Goal: Task Accomplishment & Management: Manage account settings

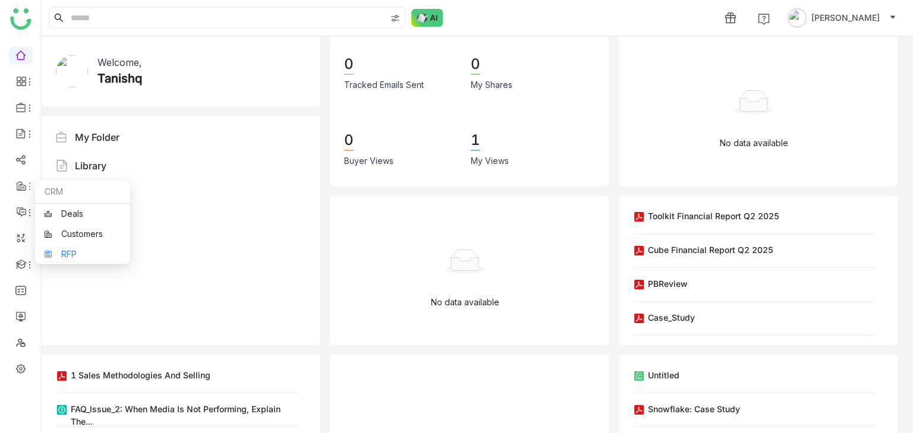
click at [61, 250] on link "RFP" at bounding box center [82, 254] width 77 height 8
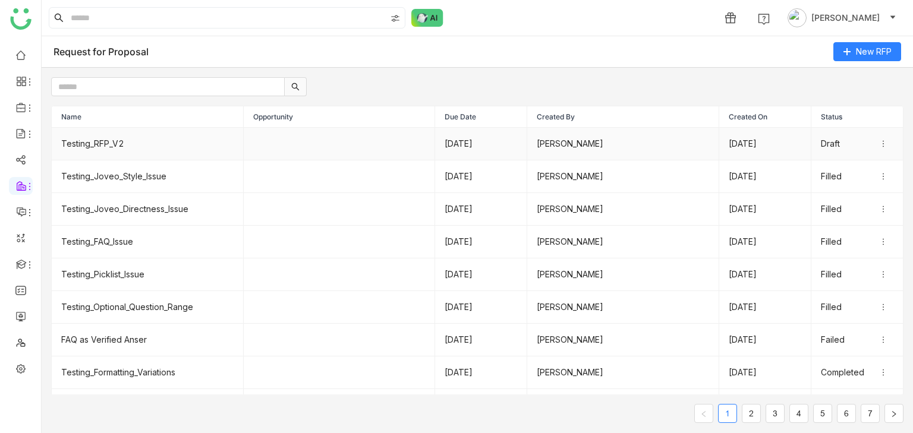
click at [71, 145] on td "Testing_RFP_V2" at bounding box center [148, 144] width 192 height 33
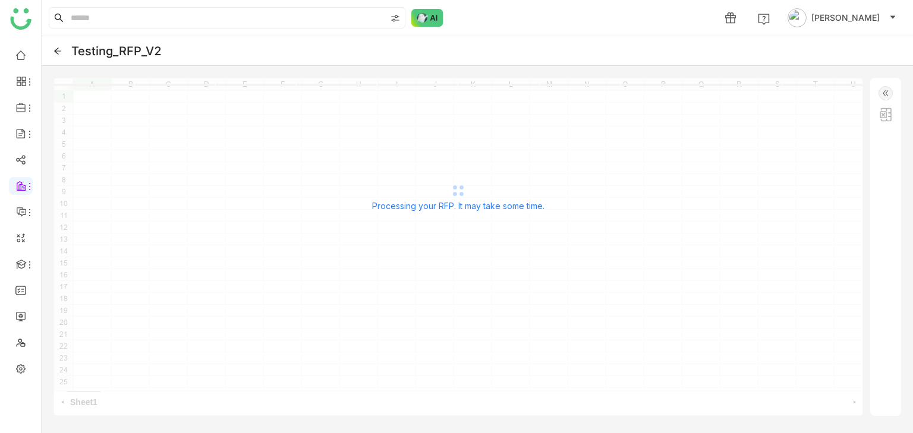
click at [59, 51] on icon at bounding box center [57, 51] width 7 height 7
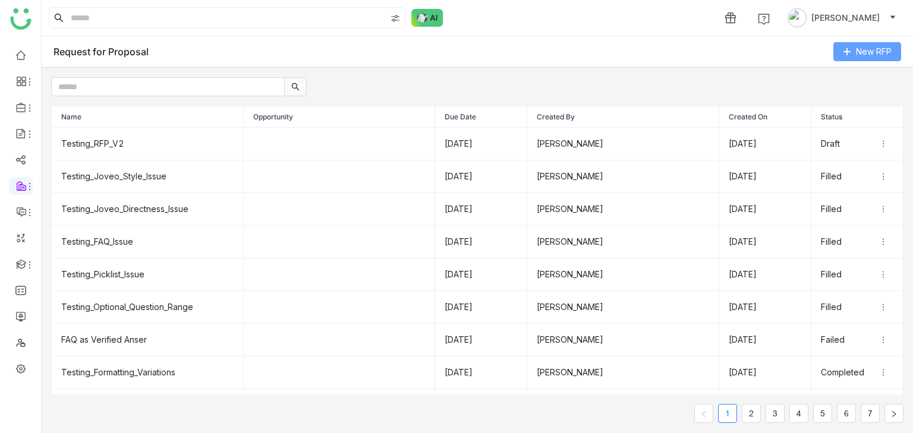
click at [846, 46] on button "New RFP" at bounding box center [867, 51] width 68 height 19
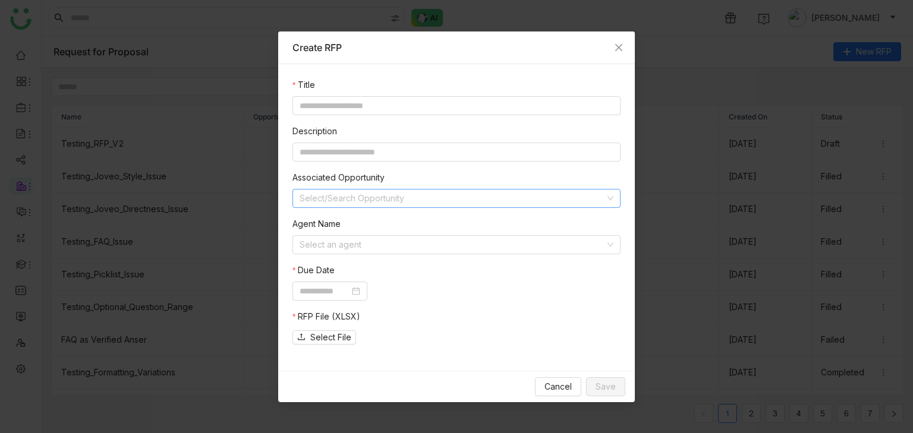
click at [381, 193] on input at bounding box center [452, 199] width 305 height 18
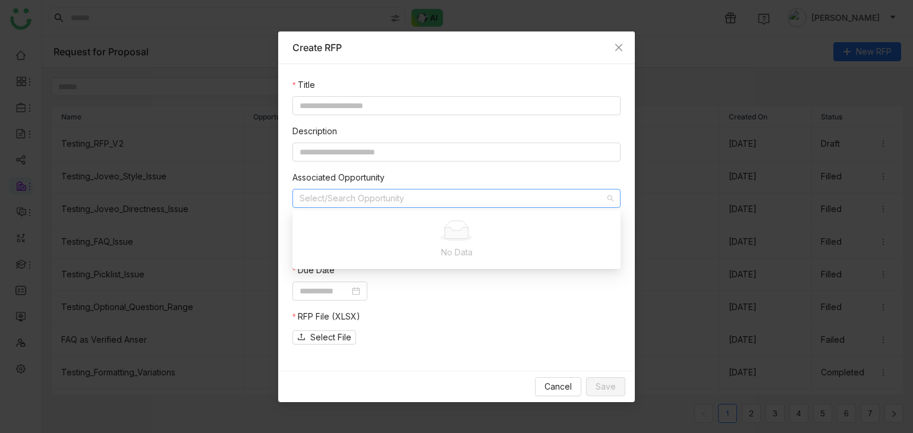
click at [452, 338] on div "Select File" at bounding box center [456, 337] width 328 height 14
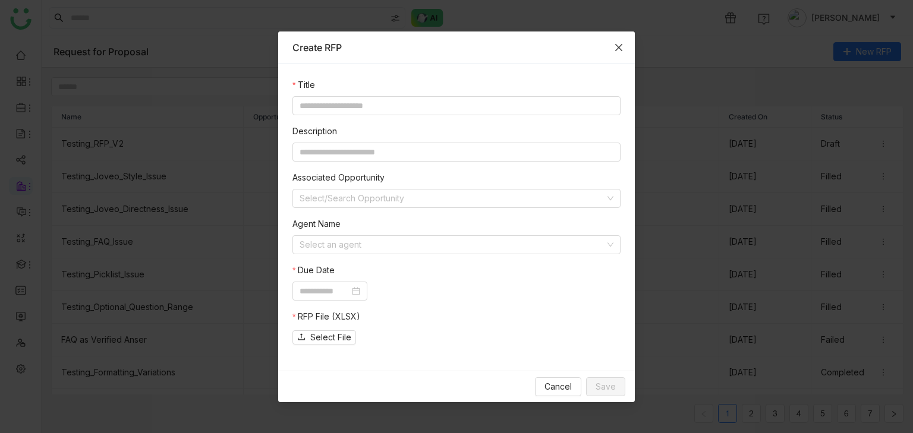
click at [624, 40] on span "Close" at bounding box center [619, 47] width 32 height 32
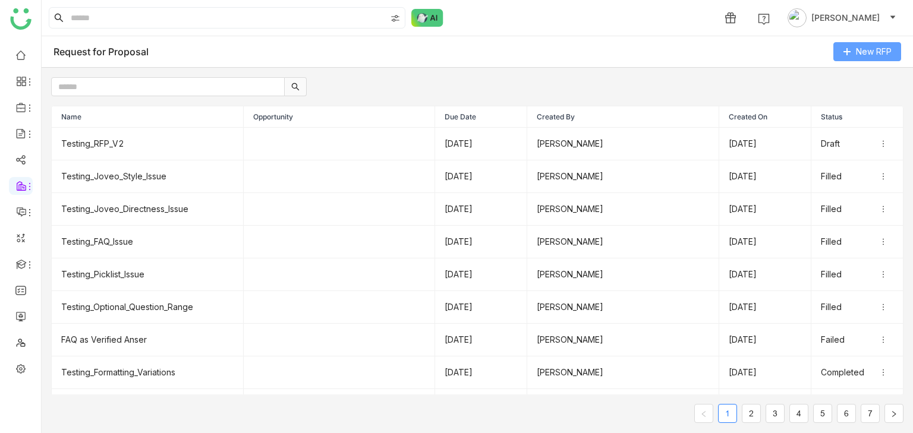
click at [863, 55] on span "New RFP" at bounding box center [874, 51] width 36 height 13
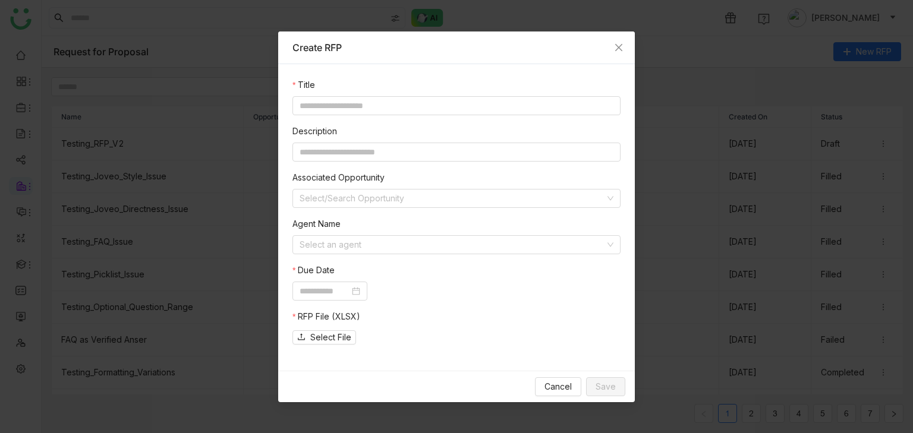
click at [557, 330] on div "Select File" at bounding box center [456, 337] width 328 height 14
click at [556, 384] on span "Cancel" at bounding box center [557, 386] width 27 height 13
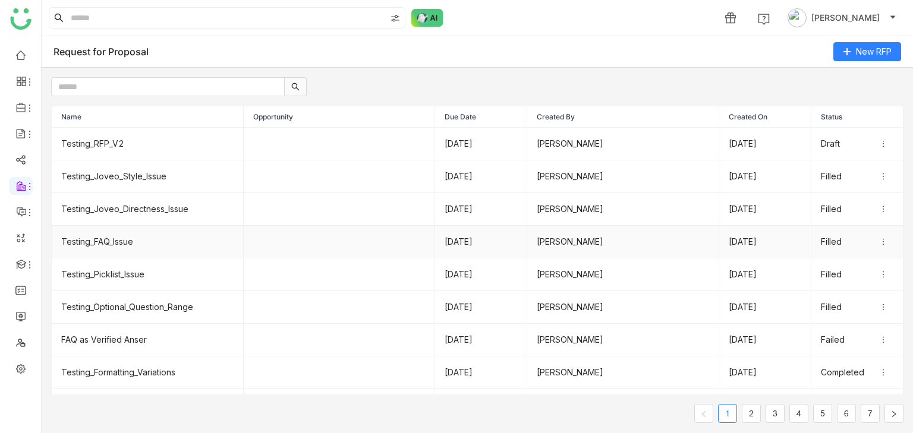
scroll to position [60, 0]
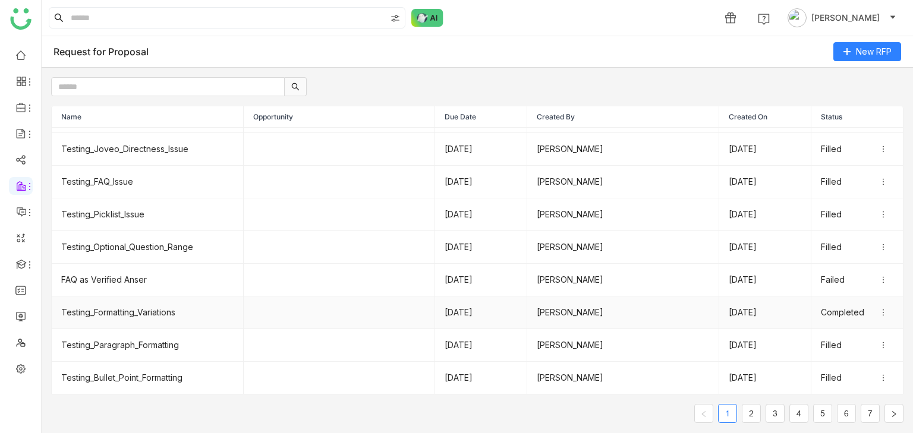
click at [166, 324] on td "Testing_Formatting_Variations" at bounding box center [148, 313] width 192 height 33
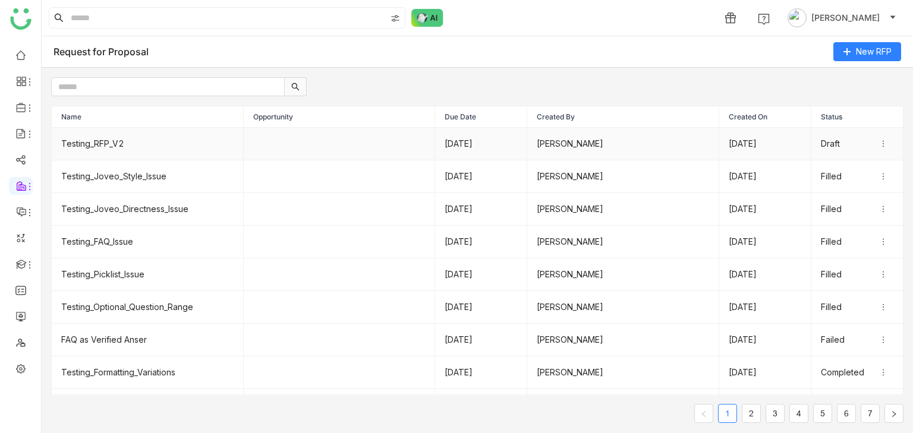
click at [882, 148] on div "Draft" at bounding box center [857, 143] width 73 height 13
click at [871, 158] on li "Edit" at bounding box center [863, 163] width 59 height 23
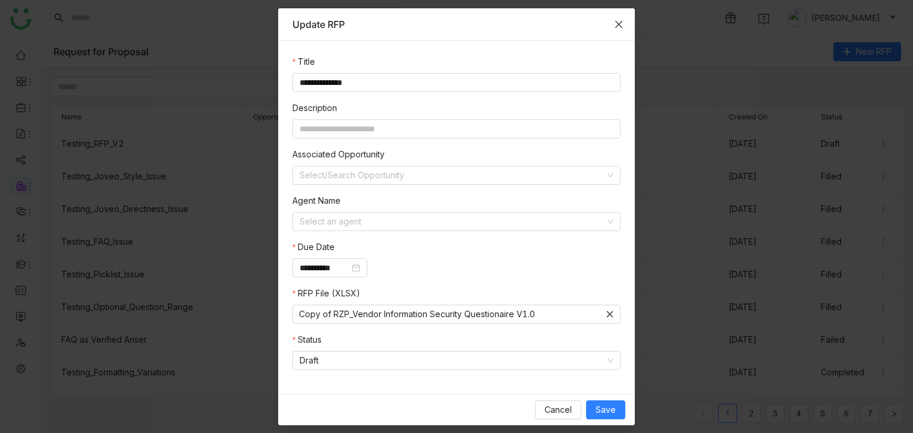
click at [617, 22] on icon "Close" at bounding box center [618, 23] width 7 height 7
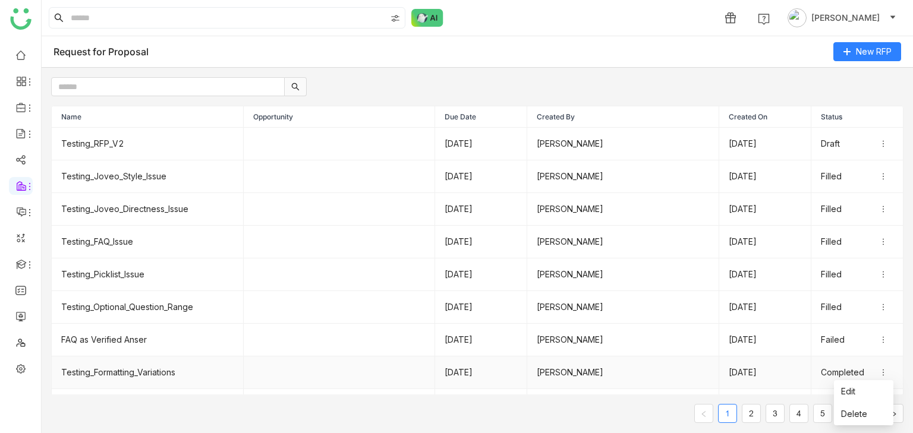
click at [887, 373] on span at bounding box center [886, 372] width 14 height 8
click at [870, 392] on li "Edit" at bounding box center [863, 391] width 59 height 23
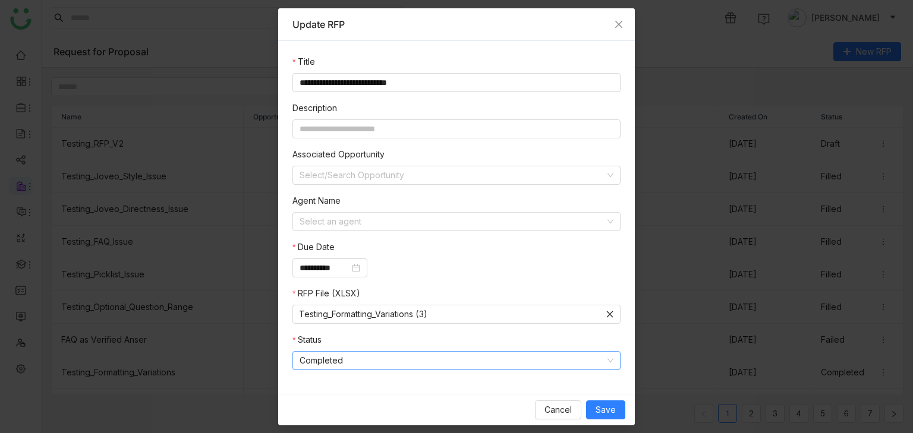
click at [446, 352] on nz-select-item "Completed" at bounding box center [457, 361] width 314 height 18
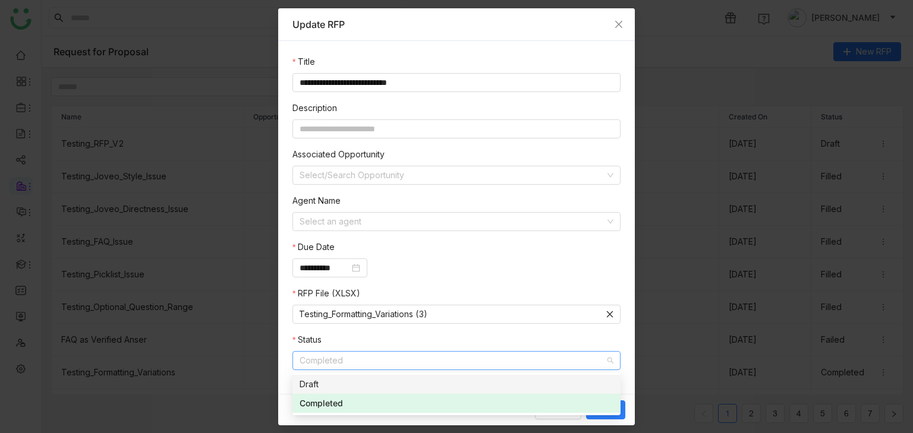
click at [316, 389] on div "Draft" at bounding box center [457, 384] width 314 height 13
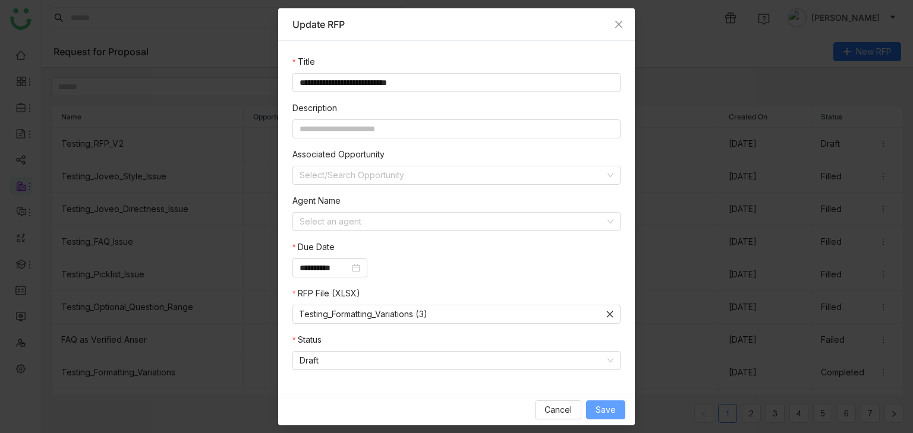
click at [607, 405] on span "Save" at bounding box center [605, 410] width 20 height 13
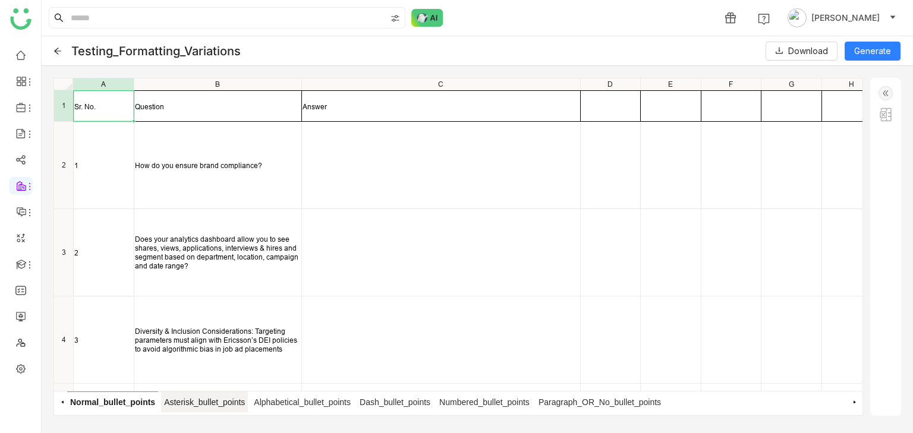
click at [203, 401] on span "Asterisk_bullet_points" at bounding box center [204, 402] width 87 height 21
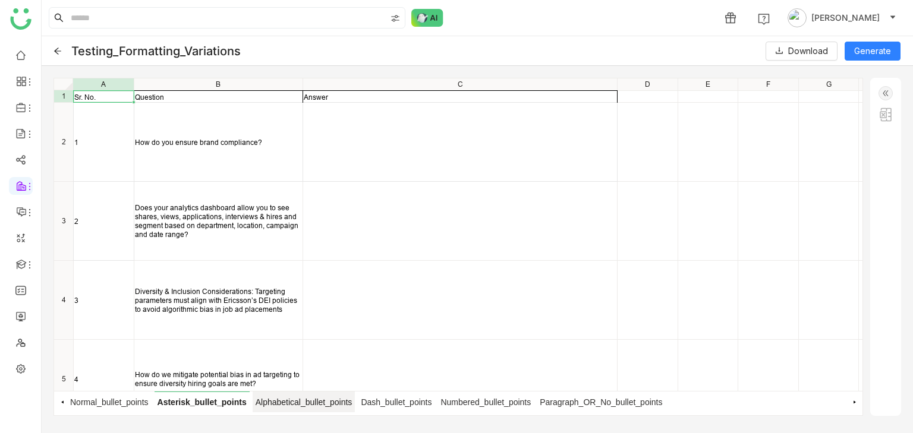
click at [301, 397] on span "Alphabetical_bullet_points" at bounding box center [304, 402] width 103 height 21
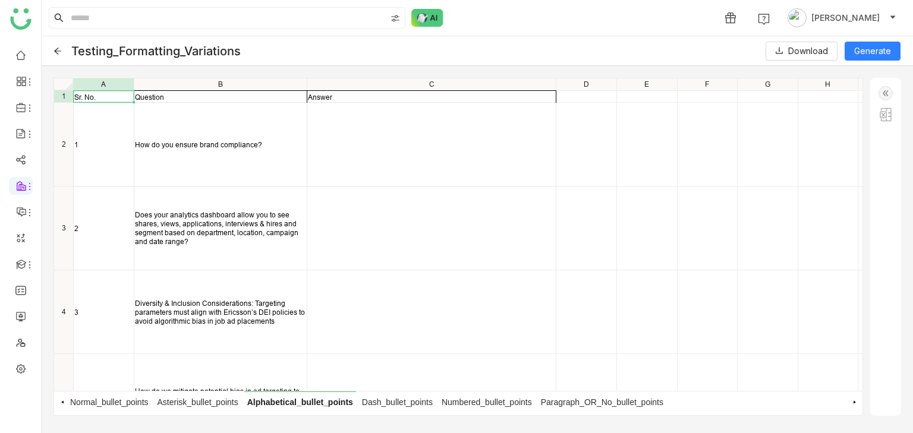
click at [61, 49] on icon at bounding box center [57, 51] width 8 height 8
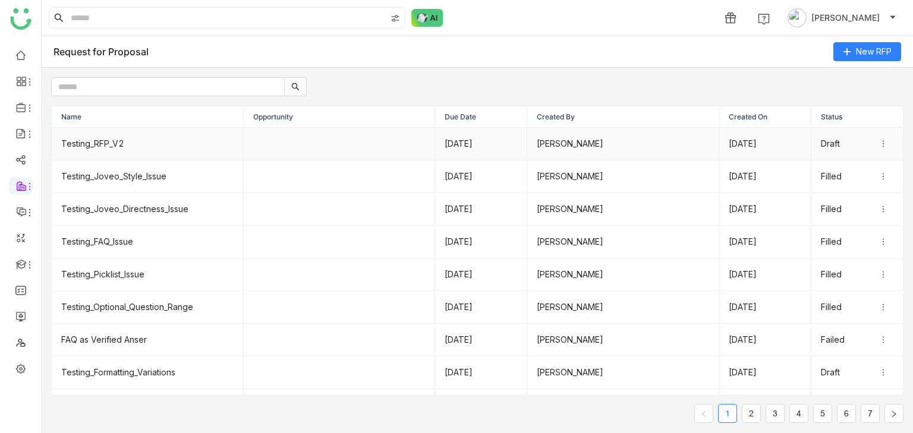
click at [357, 135] on td at bounding box center [340, 144] width 192 height 33
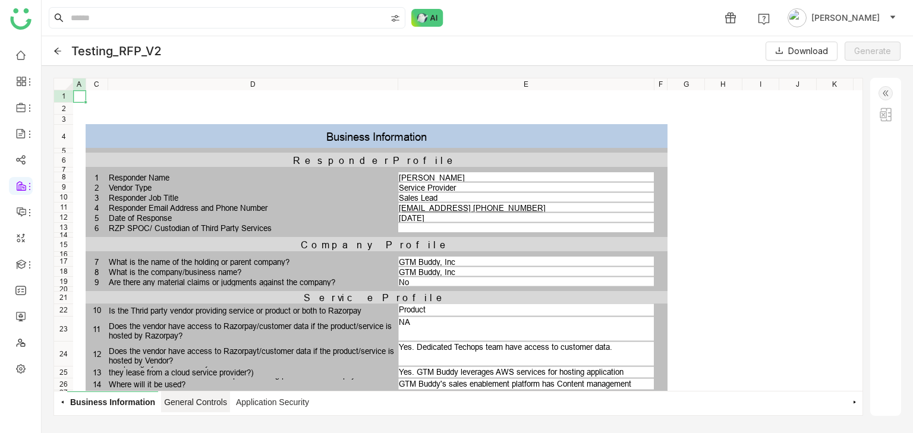
click at [178, 406] on span "General Controls" at bounding box center [195, 402] width 69 height 21
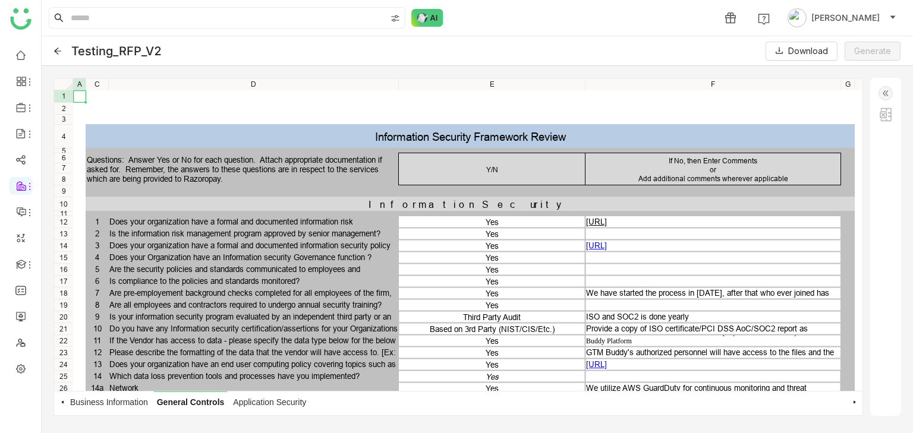
click at [57, 51] on icon at bounding box center [57, 51] width 7 height 7
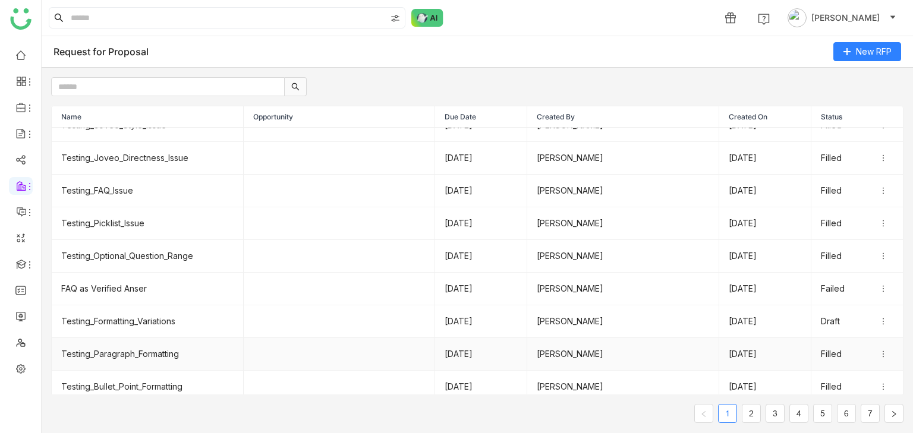
scroll to position [60, 0]
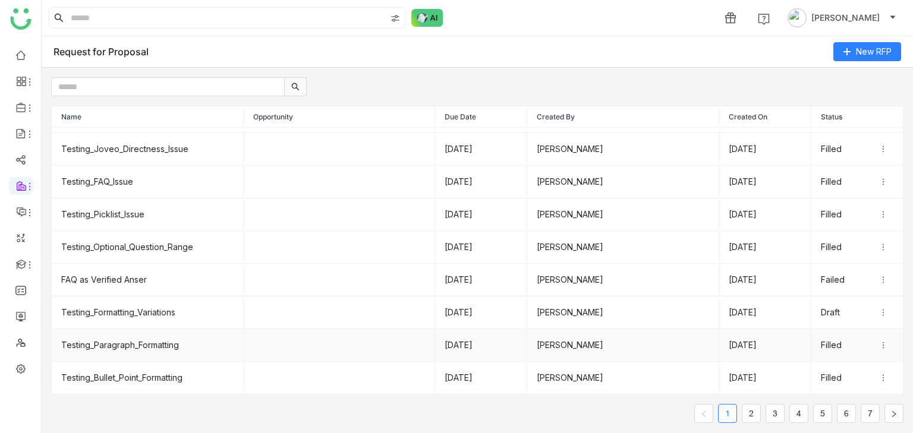
click at [169, 345] on td "Testing_Paragraph_Formatting" at bounding box center [148, 345] width 192 height 33
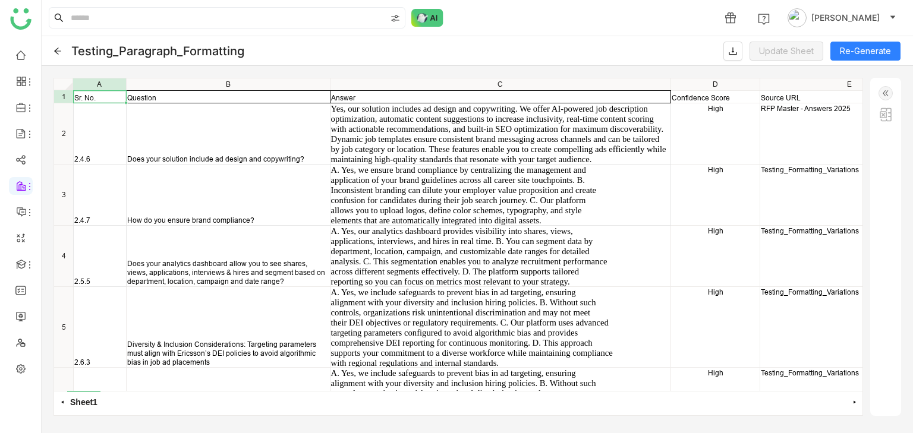
click at [61, 51] on icon at bounding box center [57, 51] width 8 height 8
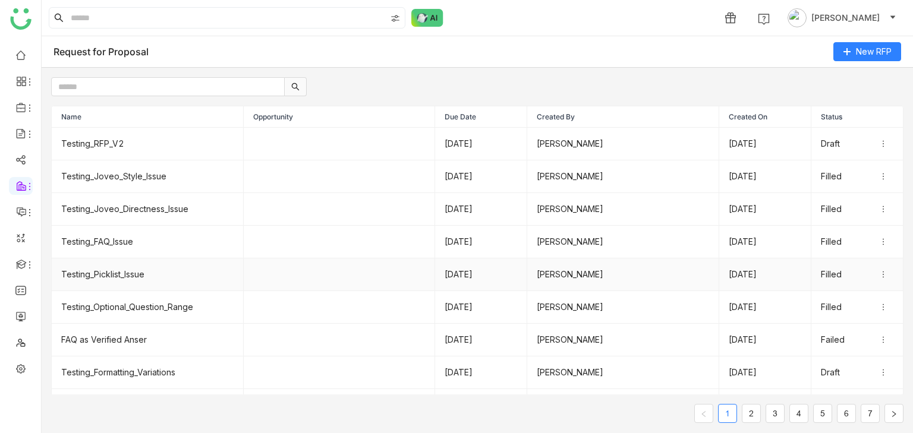
scroll to position [60, 0]
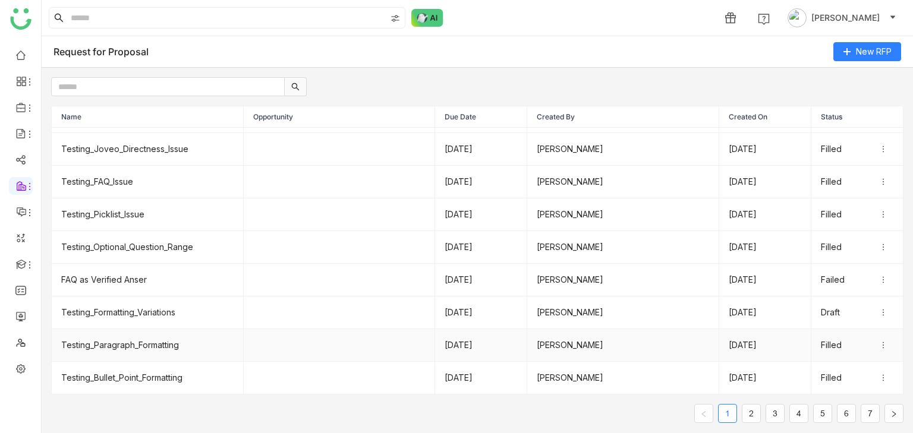
click at [882, 344] on icon at bounding box center [883, 345] width 8 height 8
click at [838, 355] on td "Filled" at bounding box center [857, 345] width 92 height 33
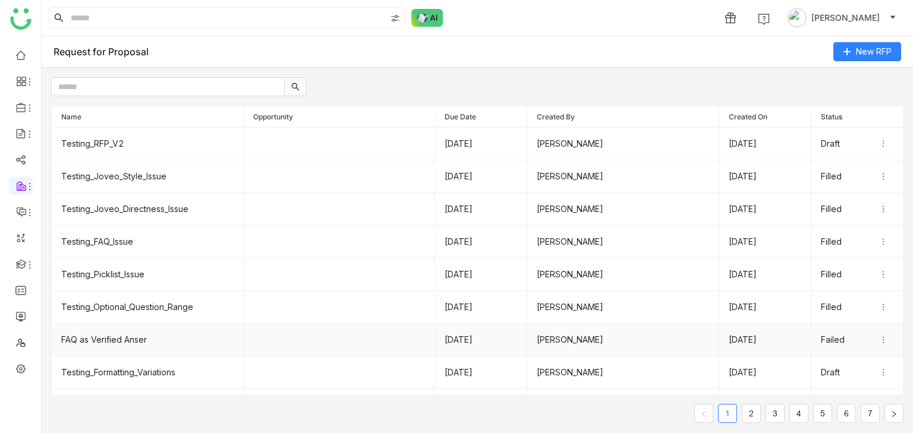
click at [888, 339] on span at bounding box center [886, 340] width 14 height 8
click at [846, 368] on li "Edit" at bounding box center [863, 359] width 59 height 23
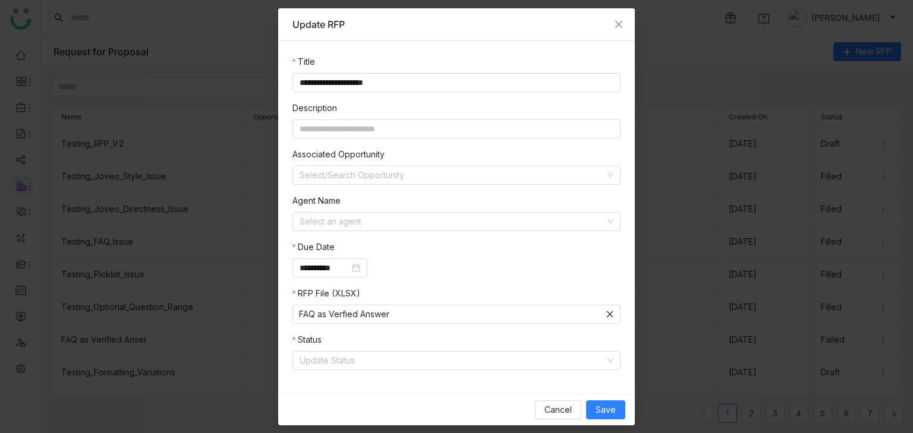
click at [508, 374] on div "**********" at bounding box center [456, 217] width 357 height 353
click at [506, 361] on input at bounding box center [452, 361] width 305 height 18
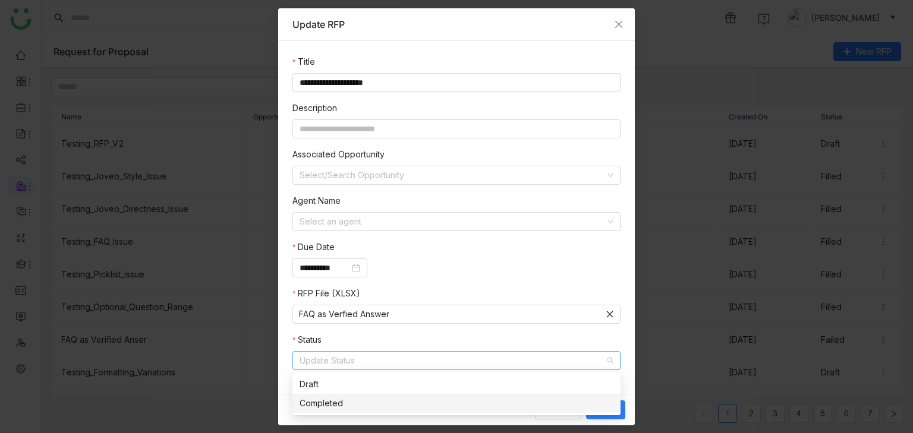
click at [431, 397] on div "Completed" at bounding box center [457, 403] width 314 height 13
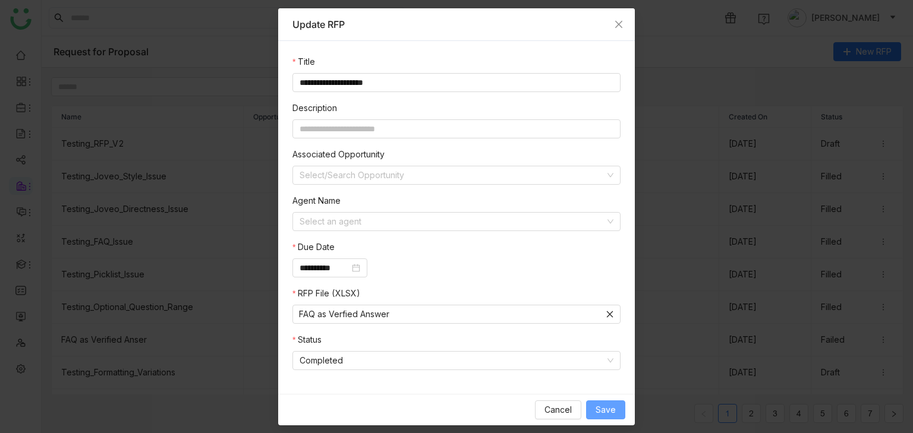
click at [597, 409] on span "Save" at bounding box center [605, 410] width 20 height 13
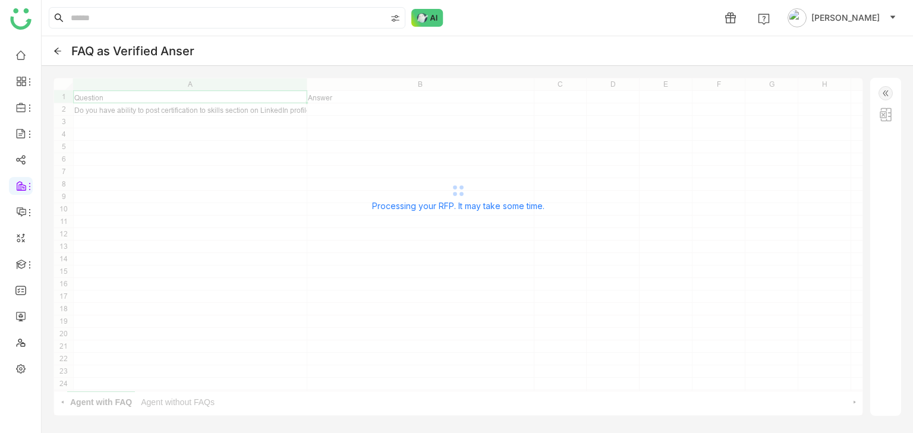
click at [57, 48] on icon at bounding box center [57, 51] width 7 height 7
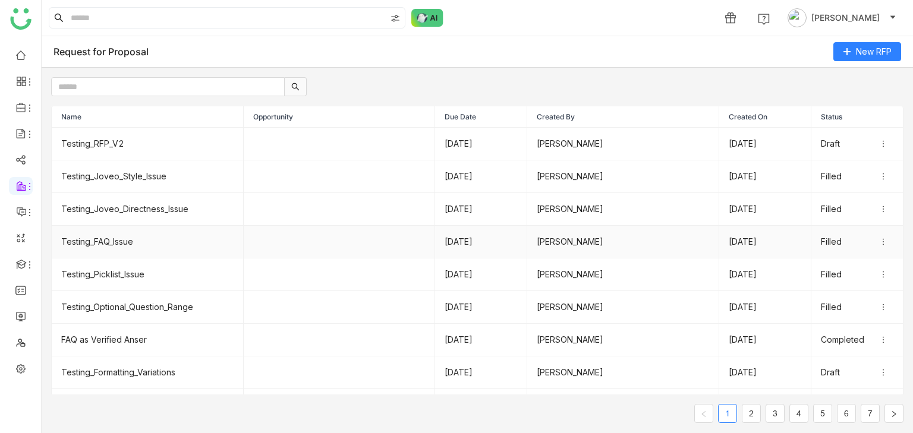
scroll to position [60, 0]
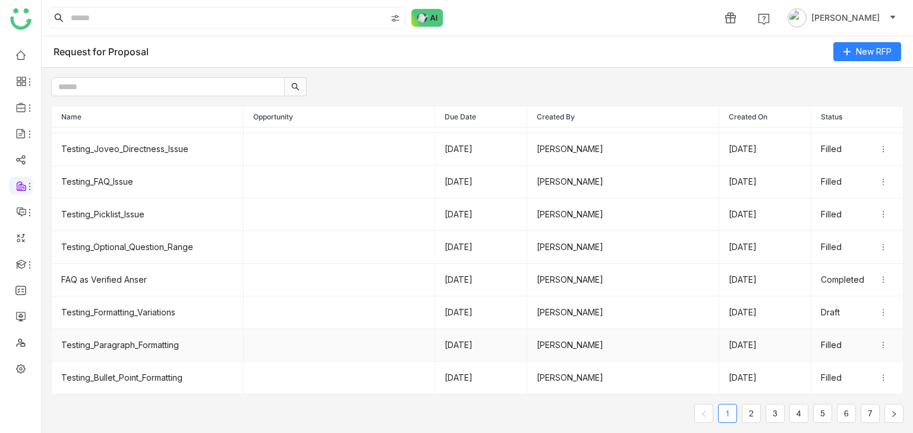
click at [880, 346] on icon at bounding box center [883, 345] width 8 height 8
click at [855, 363] on span "Edit" at bounding box center [848, 364] width 14 height 13
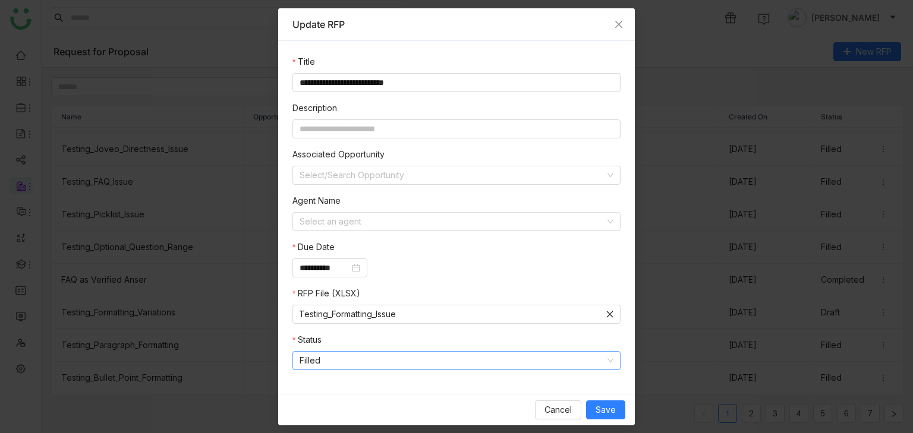
click at [455, 366] on nz-select-item "Filled" at bounding box center [457, 361] width 314 height 18
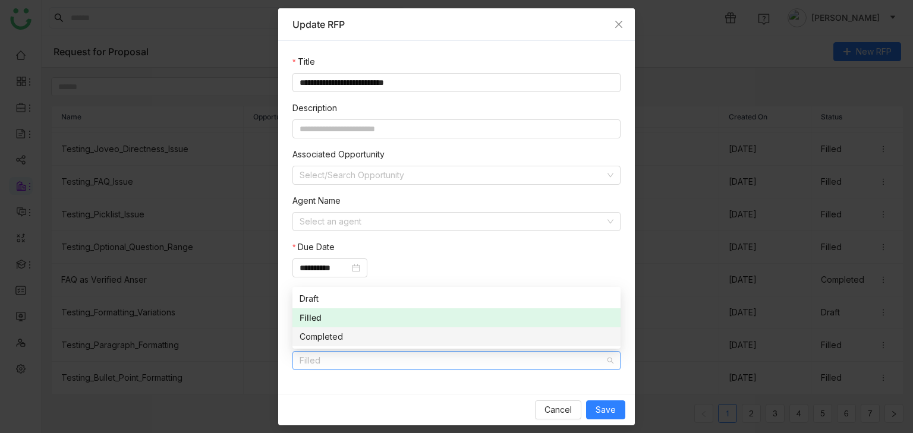
click at [396, 334] on div "Completed" at bounding box center [457, 336] width 314 height 13
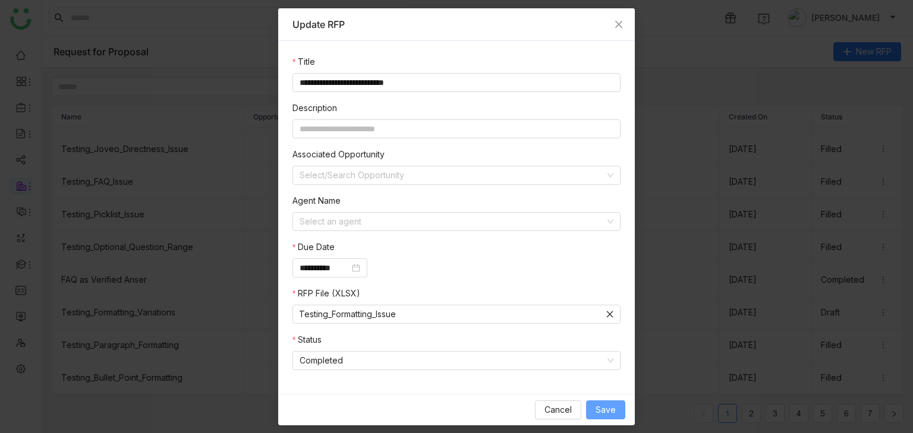
click at [613, 412] on span "Save" at bounding box center [605, 410] width 20 height 13
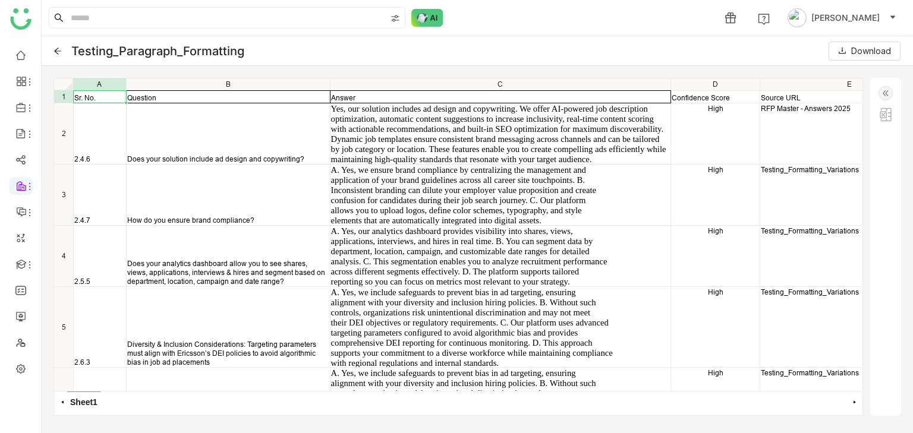
click at [56, 49] on icon at bounding box center [57, 51] width 7 height 7
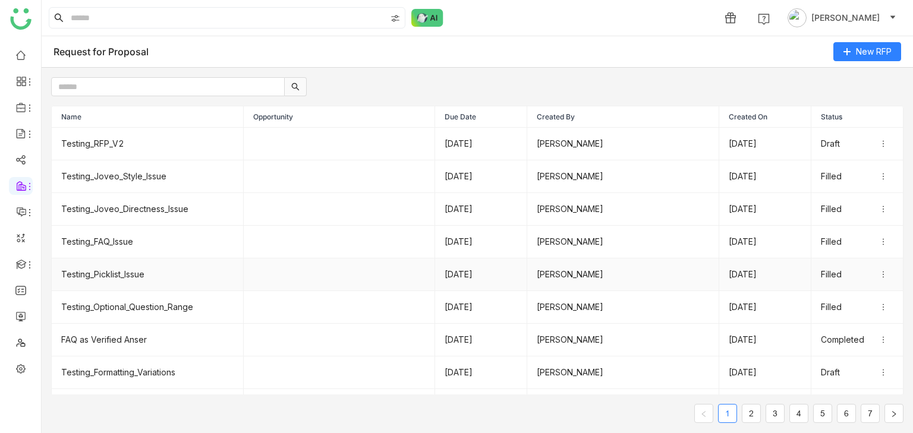
scroll to position [60, 0]
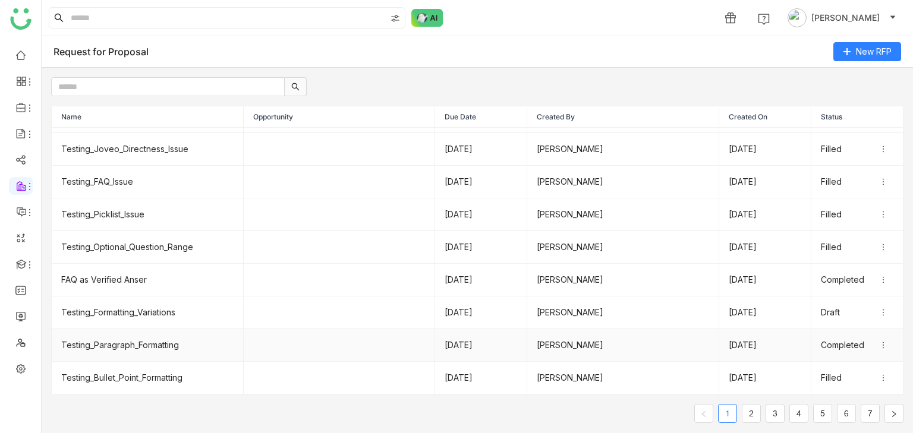
click at [887, 346] on span at bounding box center [886, 345] width 14 height 8
click at [864, 370] on li "Edit" at bounding box center [863, 364] width 59 height 23
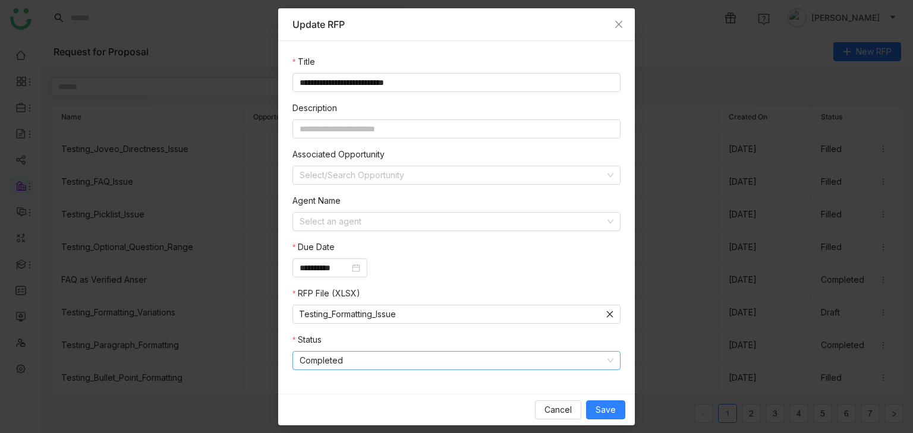
click at [507, 363] on nz-select-item "Completed" at bounding box center [457, 361] width 314 height 18
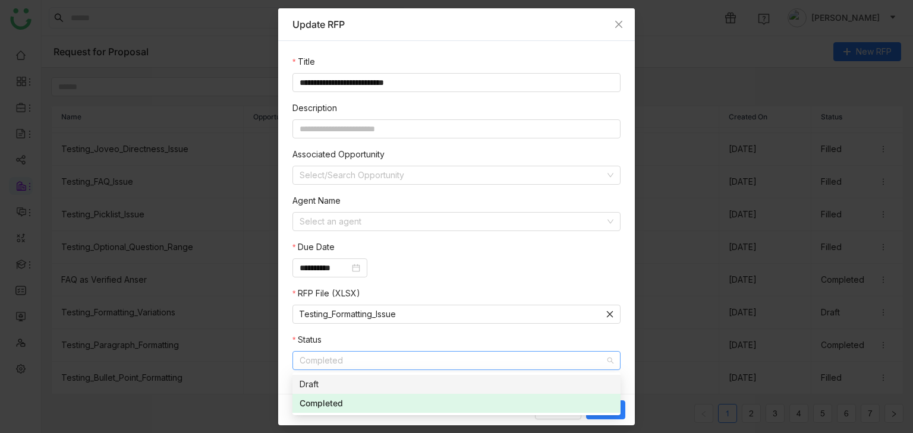
click at [456, 387] on div "Draft" at bounding box center [457, 384] width 314 height 13
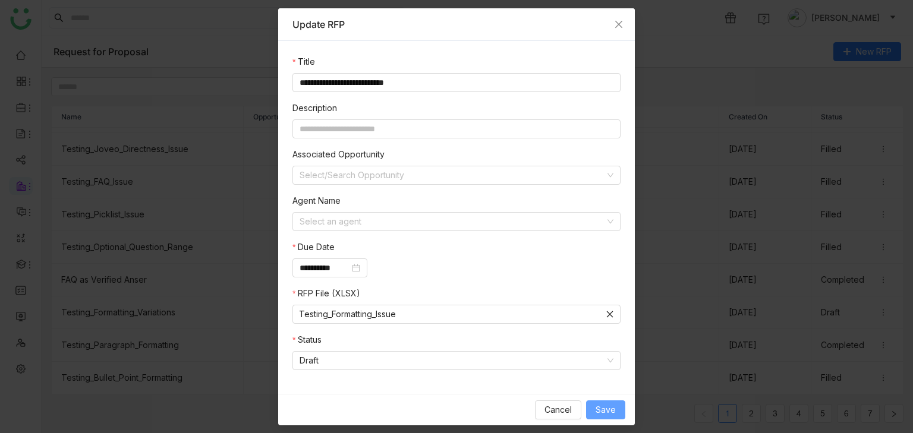
click at [594, 406] on button "Save" at bounding box center [605, 410] width 39 height 19
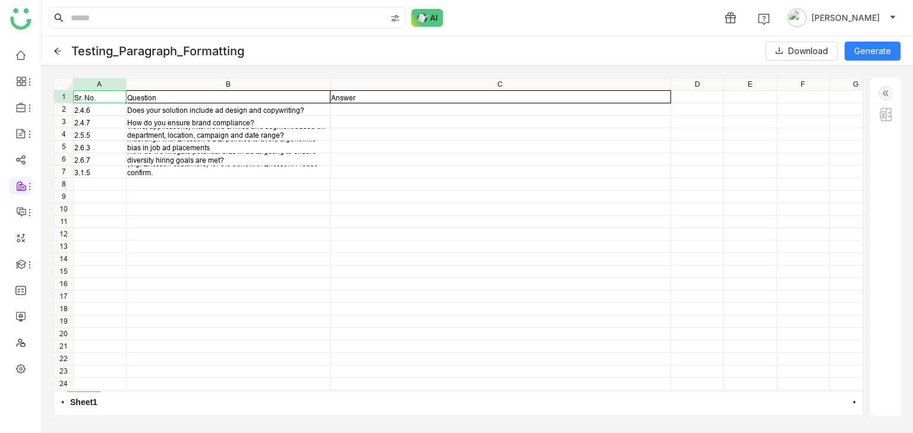
click at [56, 48] on icon at bounding box center [57, 51] width 8 height 8
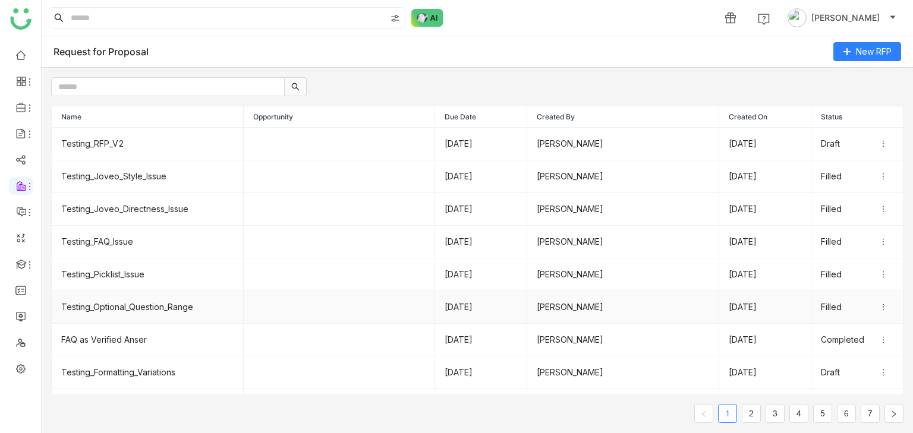
scroll to position [60, 0]
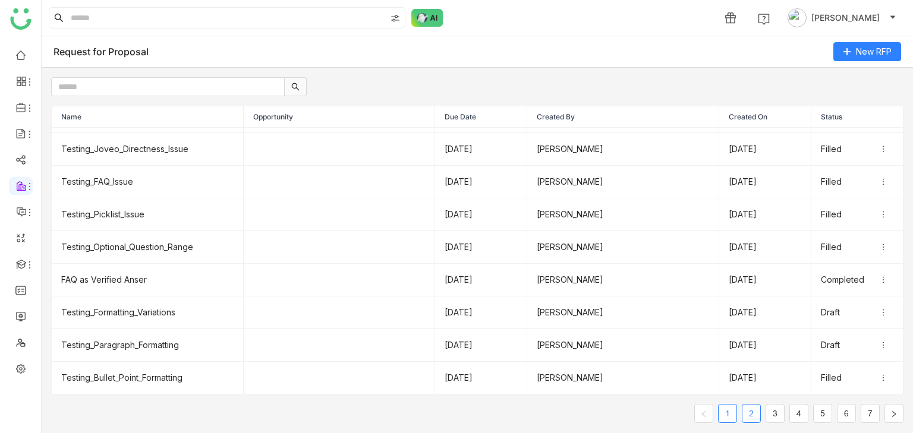
click at [748, 411] on link "2" at bounding box center [751, 414] width 18 height 18
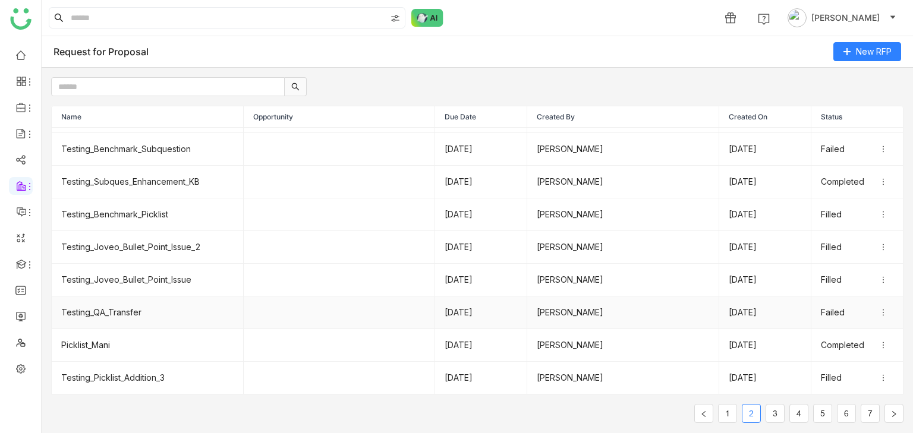
click at [102, 308] on td "Testing_QA_Transfer" at bounding box center [148, 313] width 192 height 33
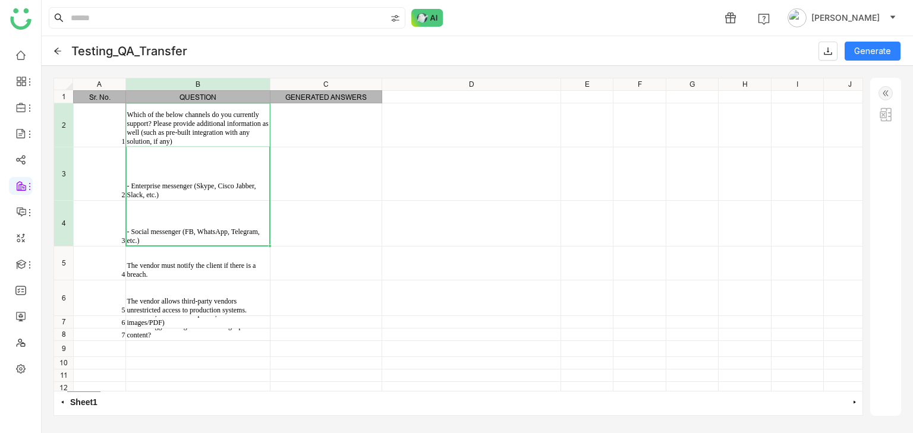
drag, startPoint x: 201, startPoint y: 126, endPoint x: 201, endPoint y: 223, distance: 96.9
click at [201, 223] on div "Sr. No. QUESTION GENERATED ANSWERS 1 Which of the below channels do you current…" at bounding box center [458, 234] width 808 height 313
click at [186, 138] on div "Which of the below channels do you currently support? Please provide additional…" at bounding box center [198, 129] width 142 height 36
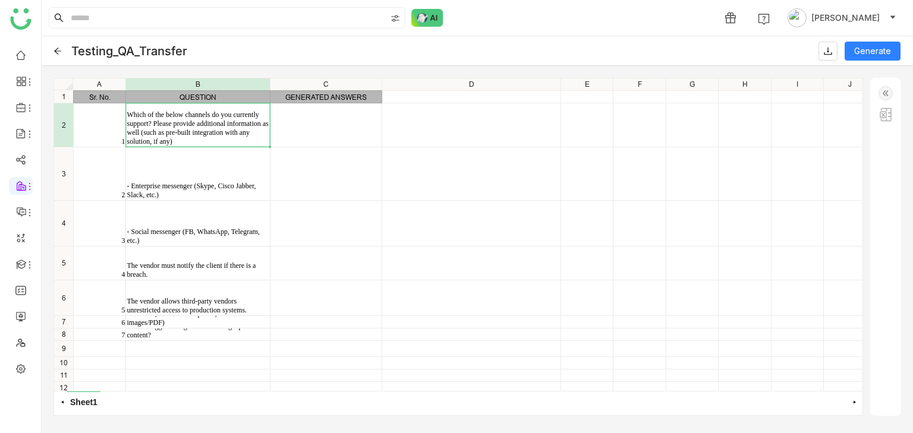
click at [191, 159] on div "- Enterprise messenger (Skype, Cisco Jabber, Slack, etc.)" at bounding box center [197, 173] width 143 height 53
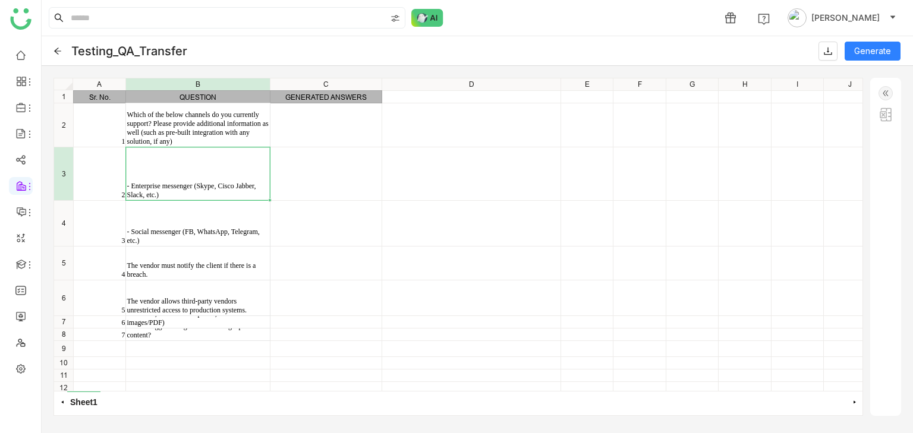
click at [204, 226] on div "- Social messenger (FB, WhatsApp, Telegram, etc.)" at bounding box center [197, 223] width 143 height 45
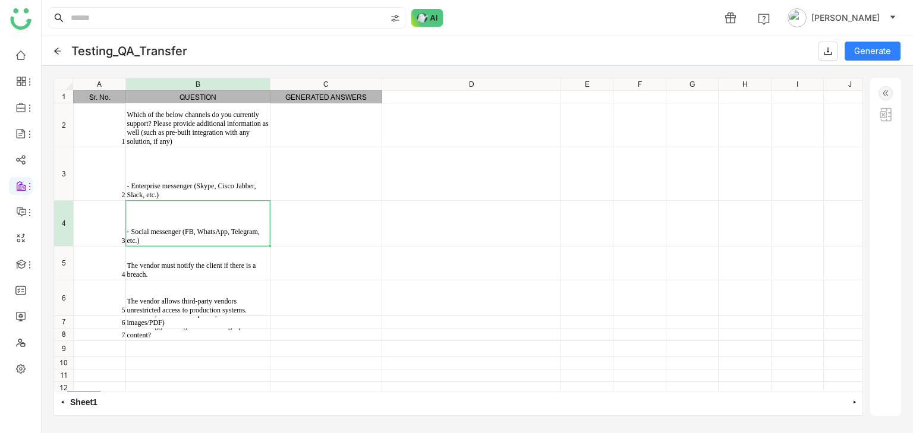
click at [204, 175] on div "- Enterprise messenger (Skype, Cisco Jabber, Slack, etc.)" at bounding box center [197, 173] width 143 height 53
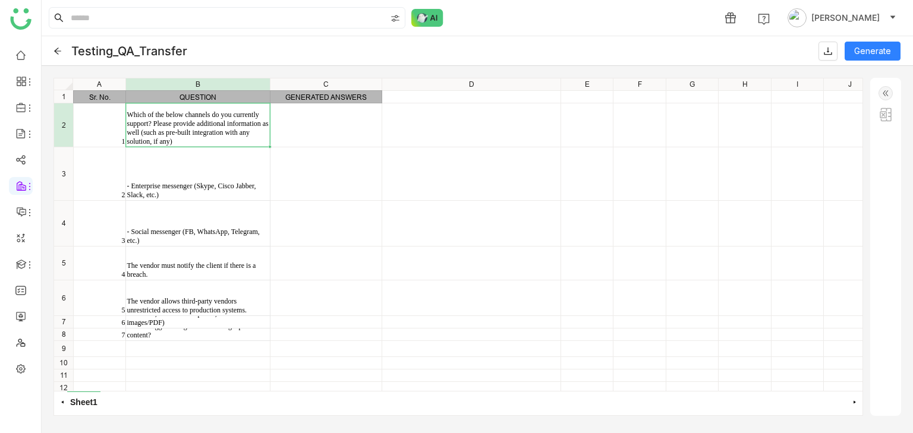
click at [220, 140] on div "Which of the below channels do you currently support? Please provide additional…" at bounding box center [198, 129] width 142 height 36
click at [881, 97] on img at bounding box center [885, 93] width 14 height 14
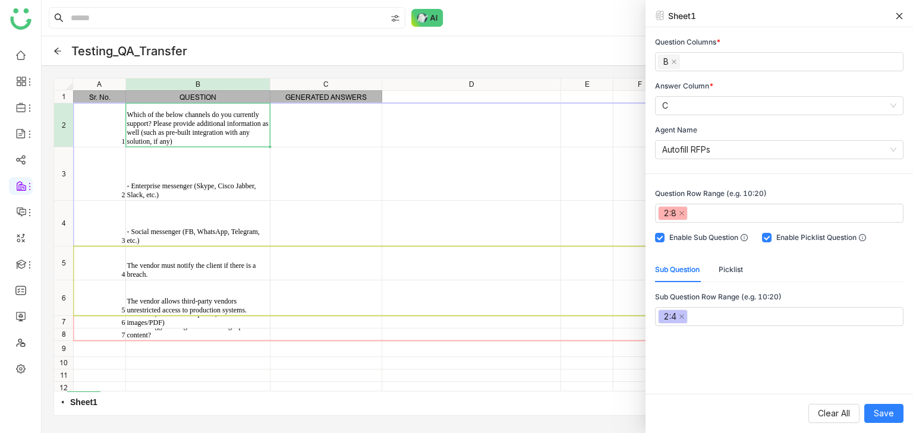
click at [736, 274] on button "Picklist" at bounding box center [730, 269] width 24 height 11
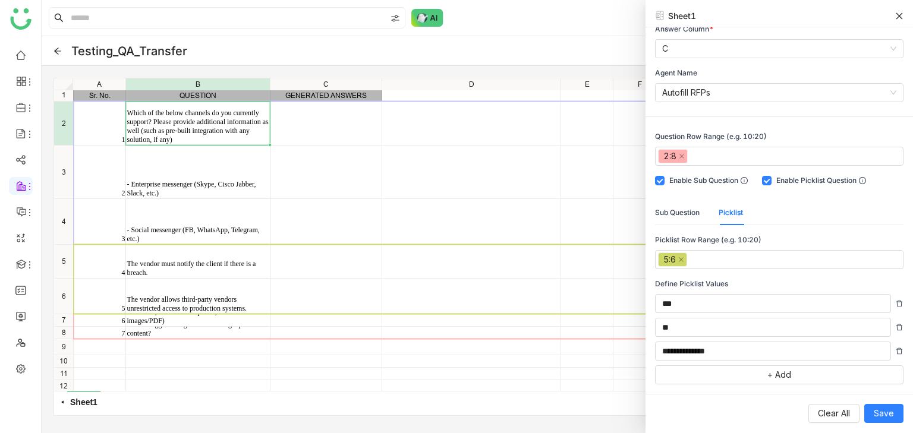
scroll to position [4, 0]
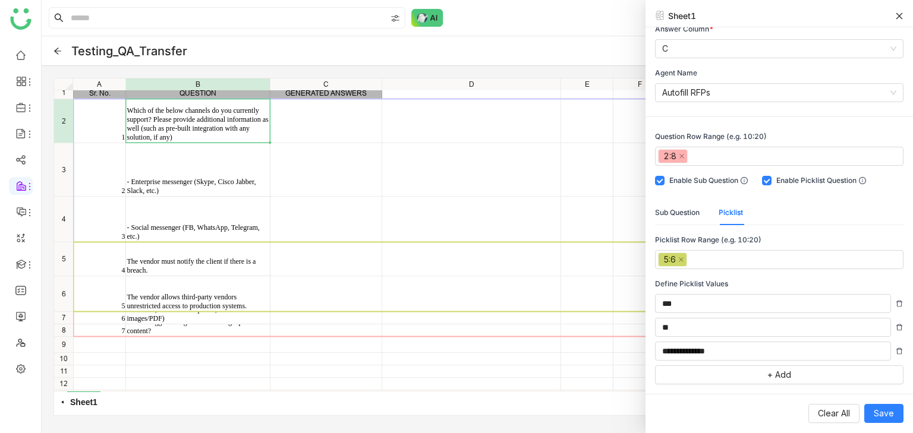
click at [61, 51] on icon at bounding box center [57, 51] width 7 height 7
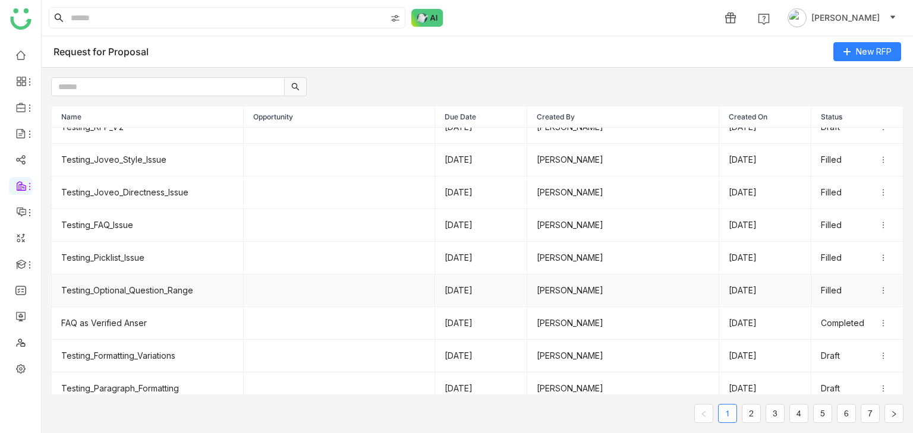
scroll to position [11, 0]
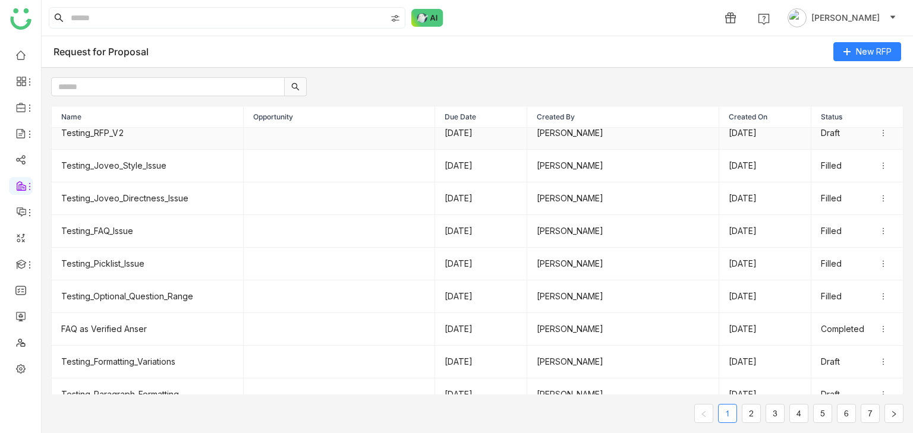
click at [124, 130] on td "Testing_RFP_V2" at bounding box center [148, 133] width 192 height 33
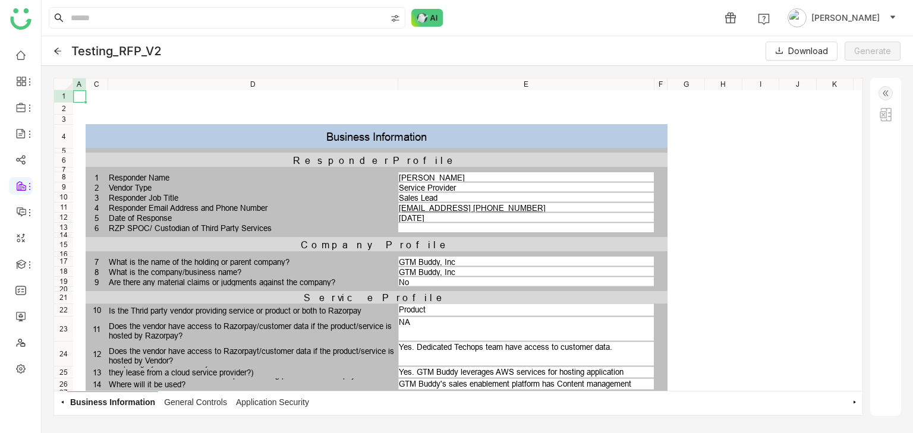
click at [197, 399] on span "General Controls" at bounding box center [195, 402] width 69 height 21
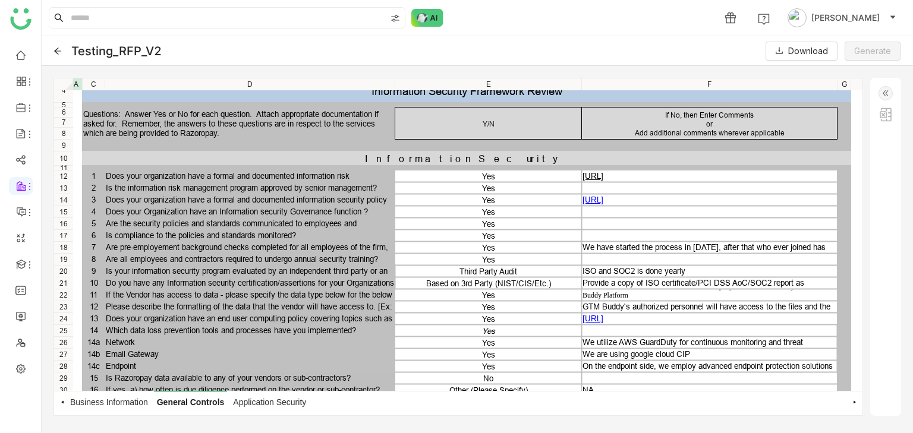
scroll to position [66, 5]
